Goal: Information Seeking & Learning: Find specific fact

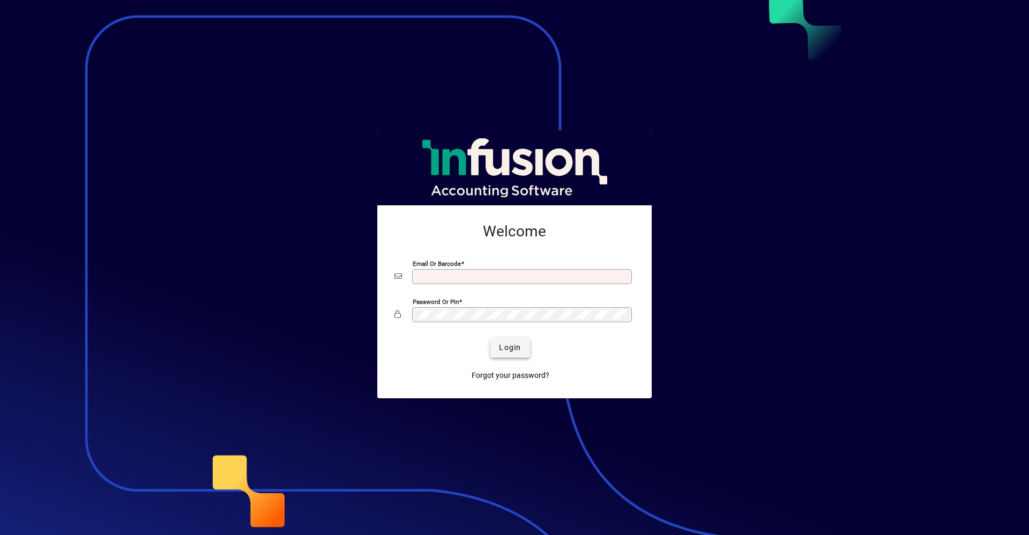
type input "**********"
click at [513, 347] on span "Login" at bounding box center [510, 347] width 22 height 11
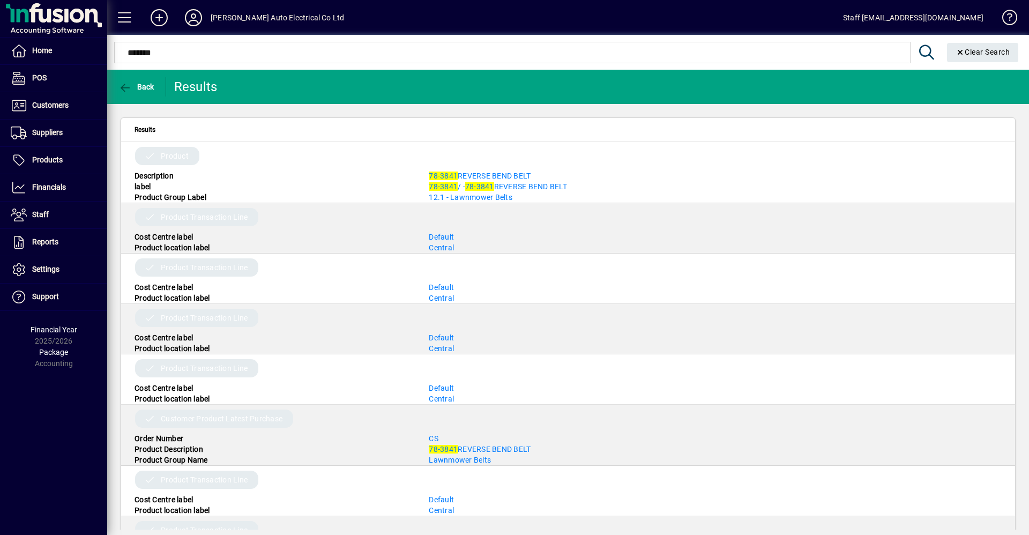
type input "*******"
